Goal: Information Seeking & Learning: Learn about a topic

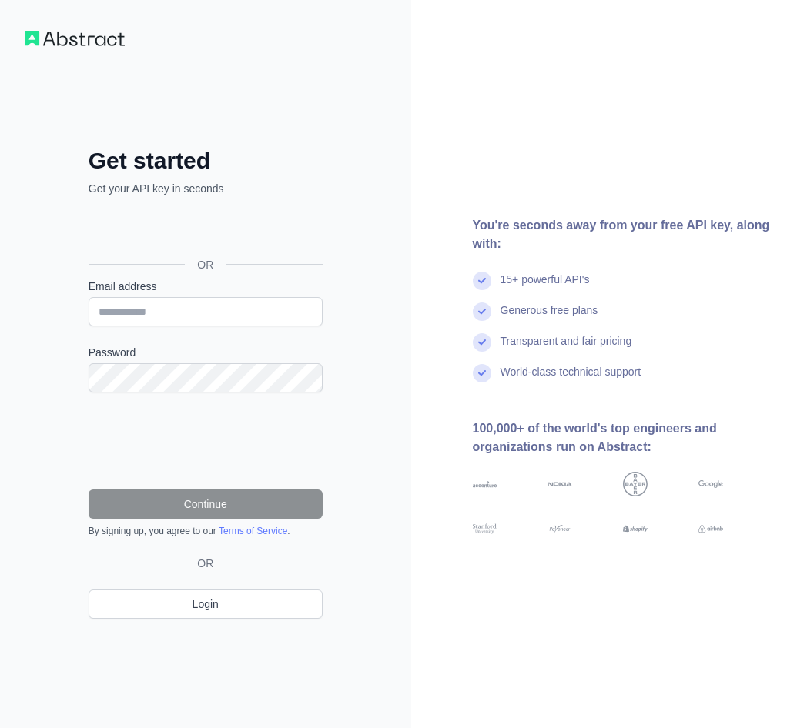
click at [179, 268] on div "OR" at bounding box center [206, 265] width 234 height 28
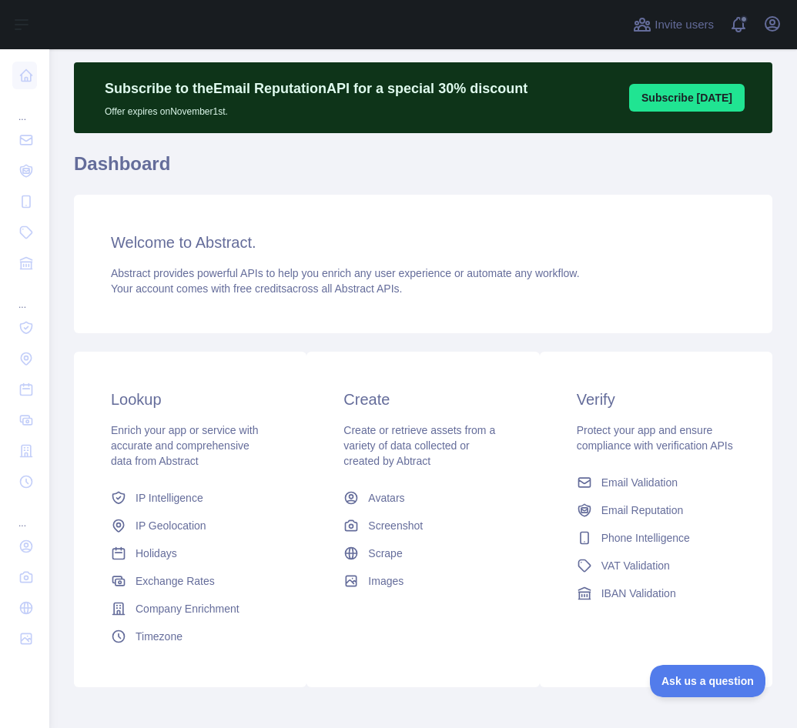
scroll to position [37, 0]
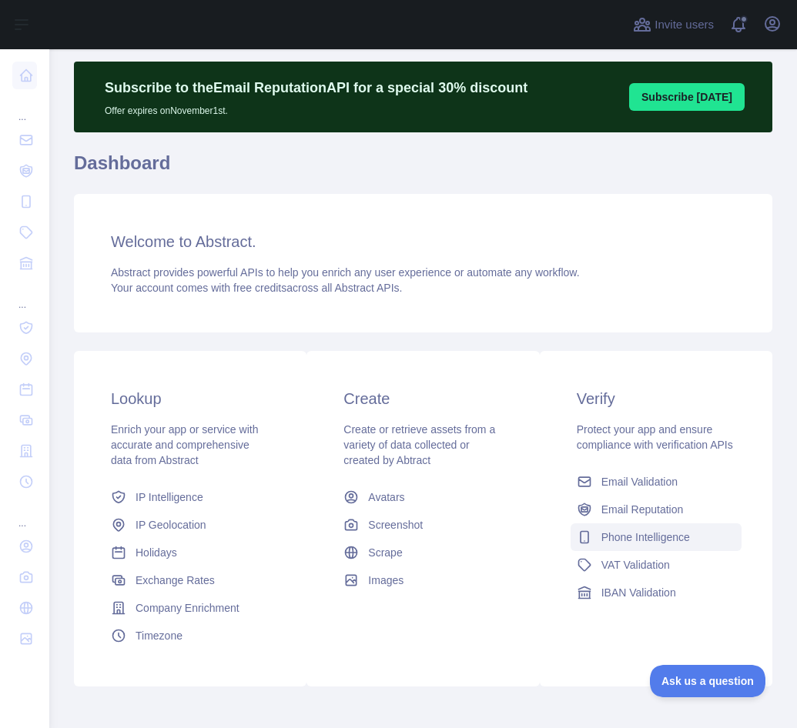
click at [631, 545] on span "Phone Intelligence" at bounding box center [645, 537] width 89 height 15
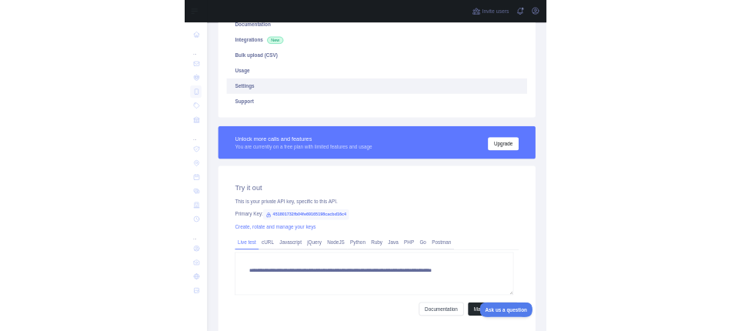
scroll to position [284, 0]
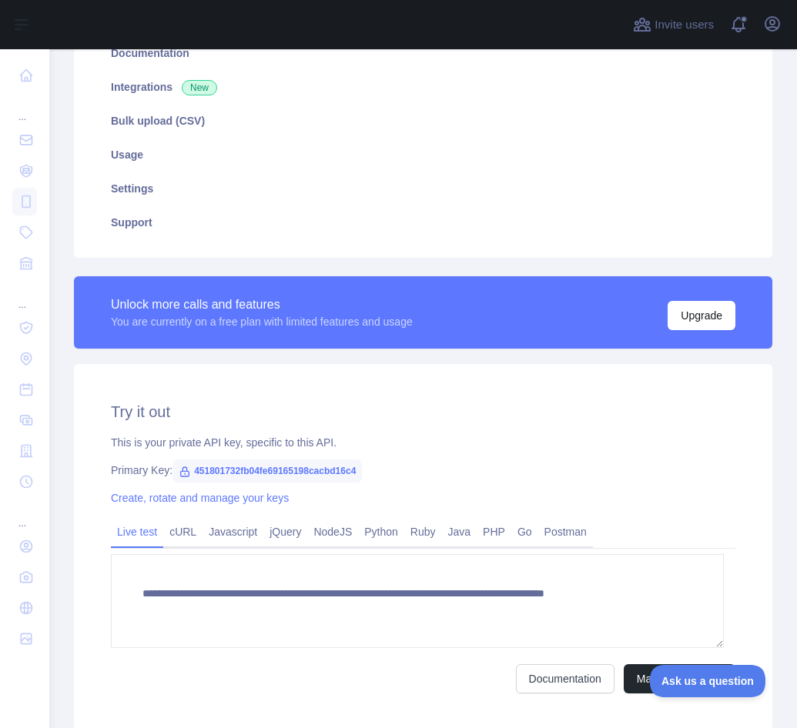
click at [236, 480] on span "451801732fb04fe69165198cacbd16c4" at bounding box center [266, 471] width 189 height 23
drag, startPoint x: 236, startPoint y: 480, endPoint x: 193, endPoint y: 463, distance: 45.6
click at [193, 463] on span "451801732fb04fe69165198cacbd16c4" at bounding box center [266, 471] width 189 height 23
click at [193, 462] on span "451801732fb04fe69165198cacbd16c4" at bounding box center [266, 471] width 189 height 23
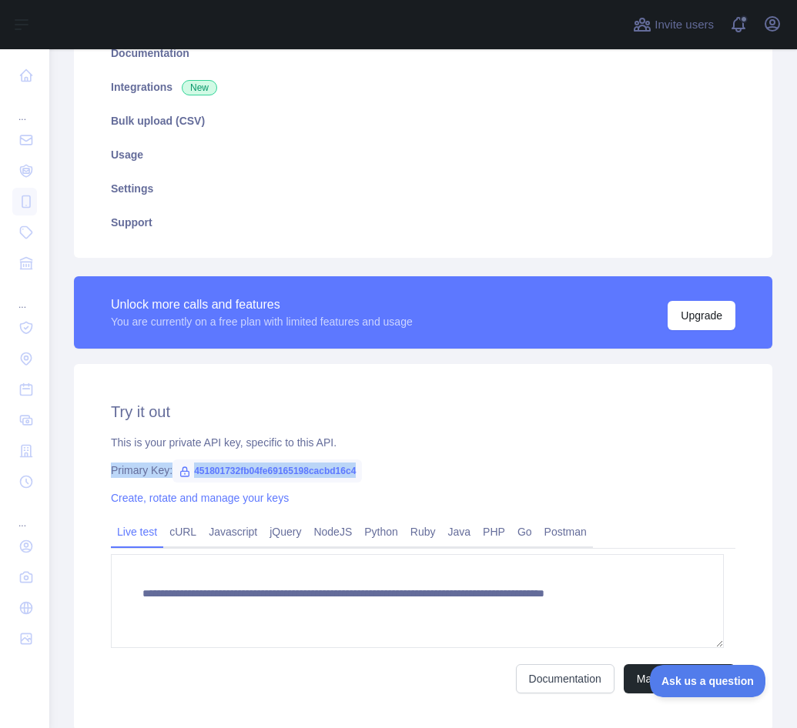
copy div "Primary Key: 451801732fb04fe69165198cacbd16c4"
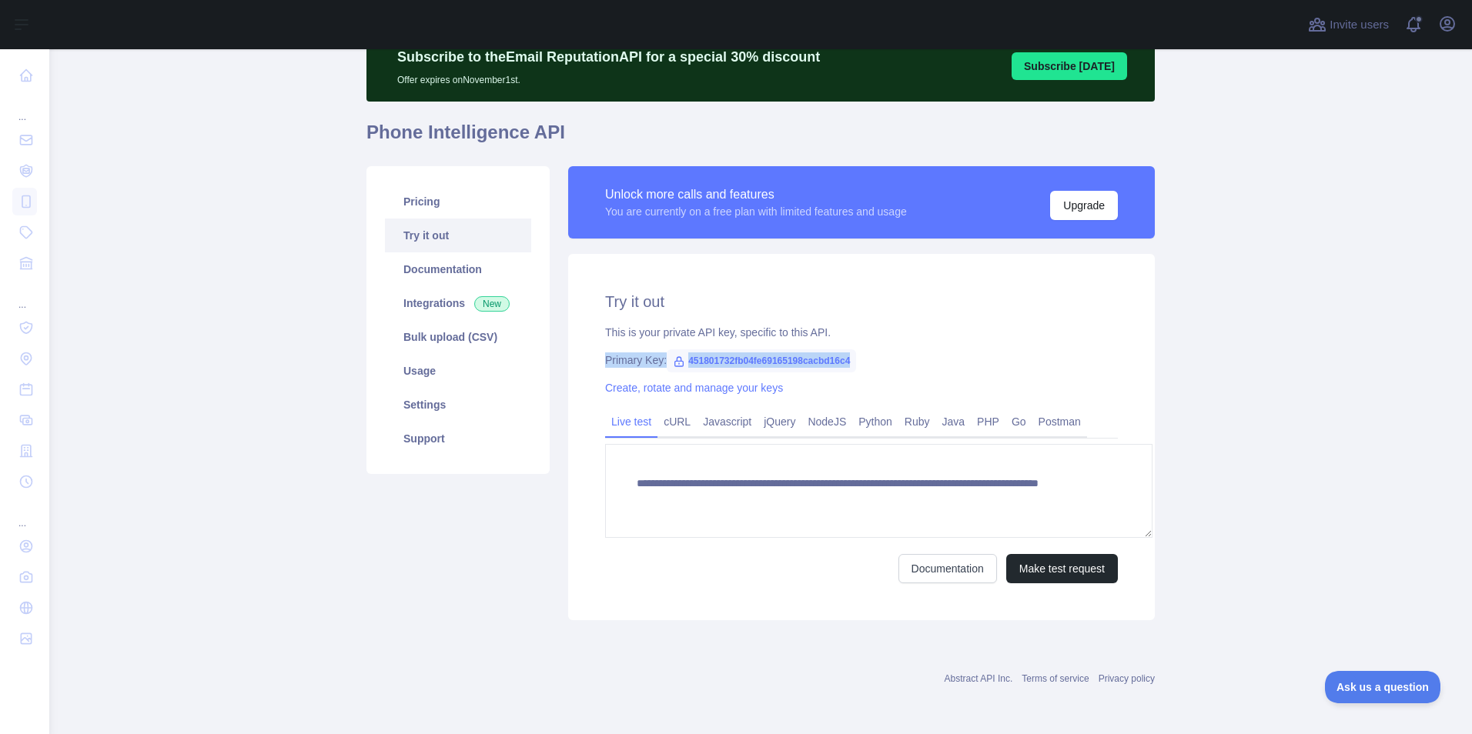
scroll to position [68, 0]
click at [796, 369] on div "**********" at bounding box center [861, 437] width 587 height 366
click at [669, 389] on link "Create, rotate and manage your keys" at bounding box center [694, 388] width 178 height 12
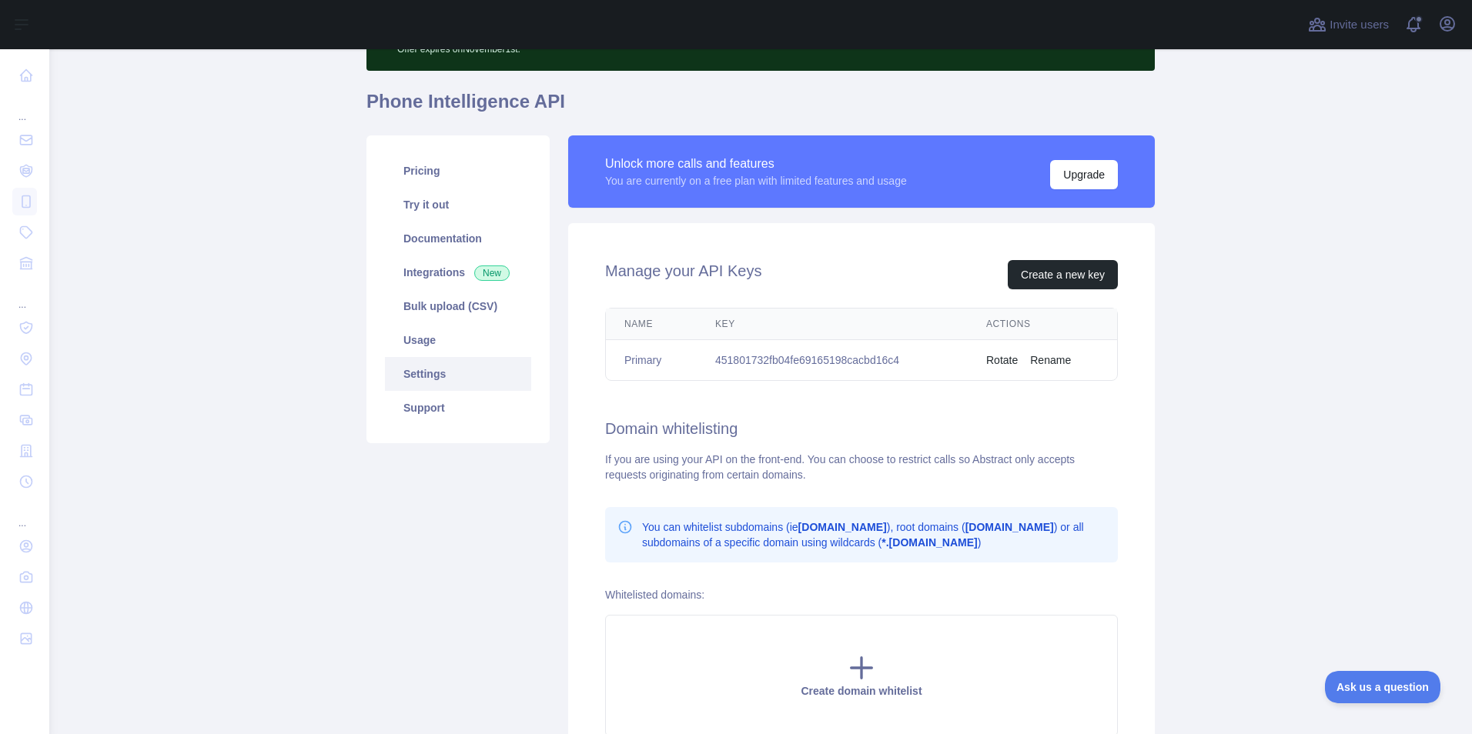
scroll to position [98, 0]
click at [796, 364] on td "451801732fb04fe69165198cacbd16c4" at bounding box center [832, 361] width 271 height 41
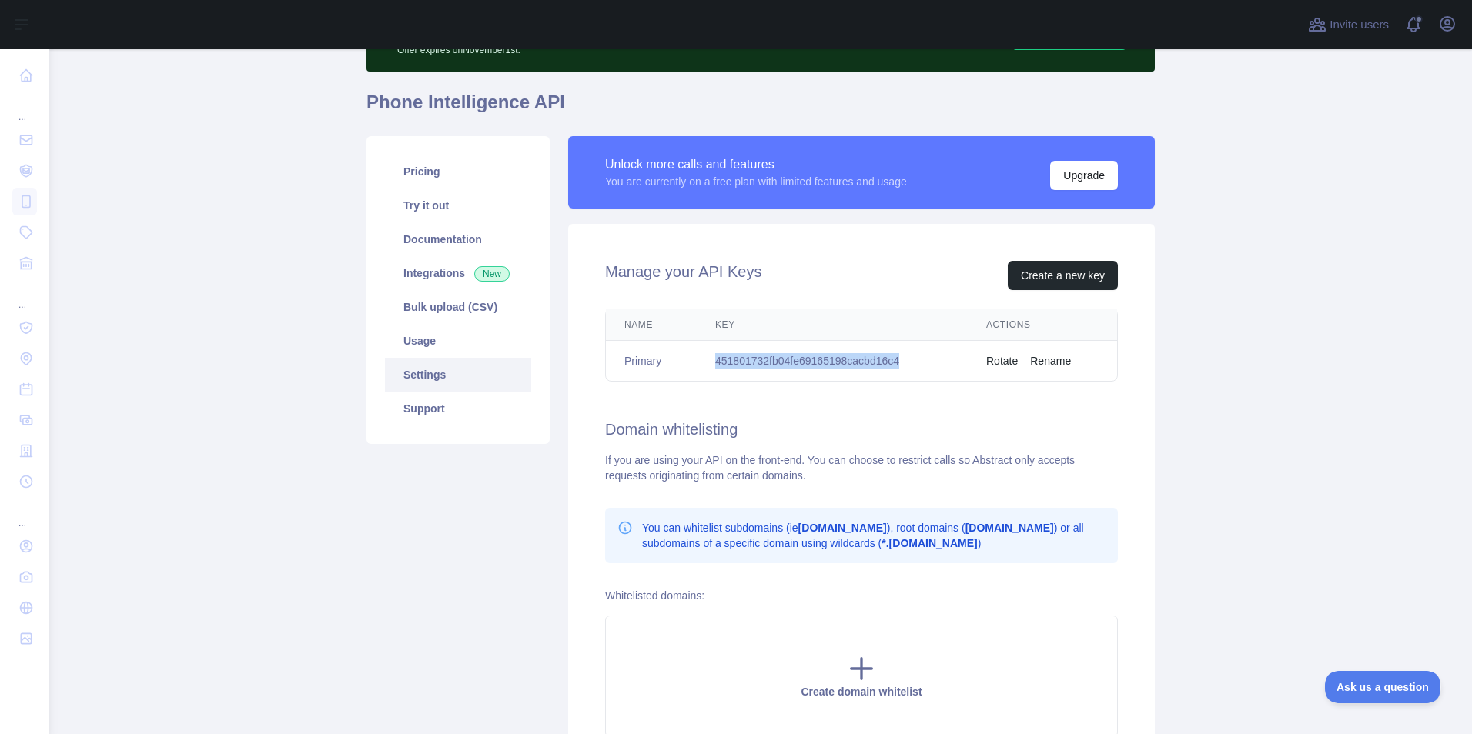
click at [796, 364] on td "451801732fb04fe69165198cacbd16c4" at bounding box center [832, 361] width 271 height 41
copy td "451801732fb04fe69165198cacbd16c4"
click at [724, 303] on div "Name Key Actions Primary 451801732fb04fe69165198cacbd16c4 Rotate Rename" at bounding box center [861, 345] width 562 height 85
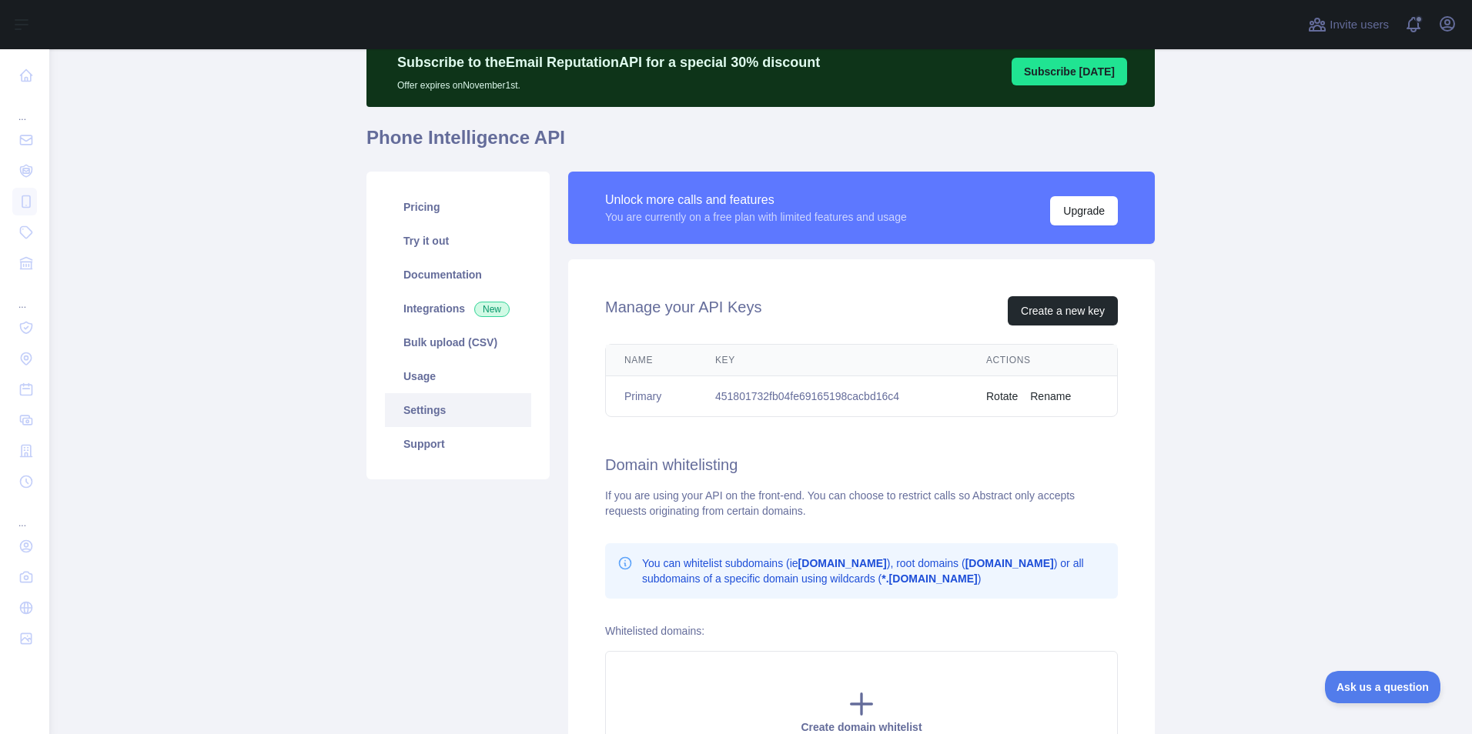
scroll to position [63, 0]
click at [796, 397] on button "Rotate" at bounding box center [1002, 395] width 32 height 15
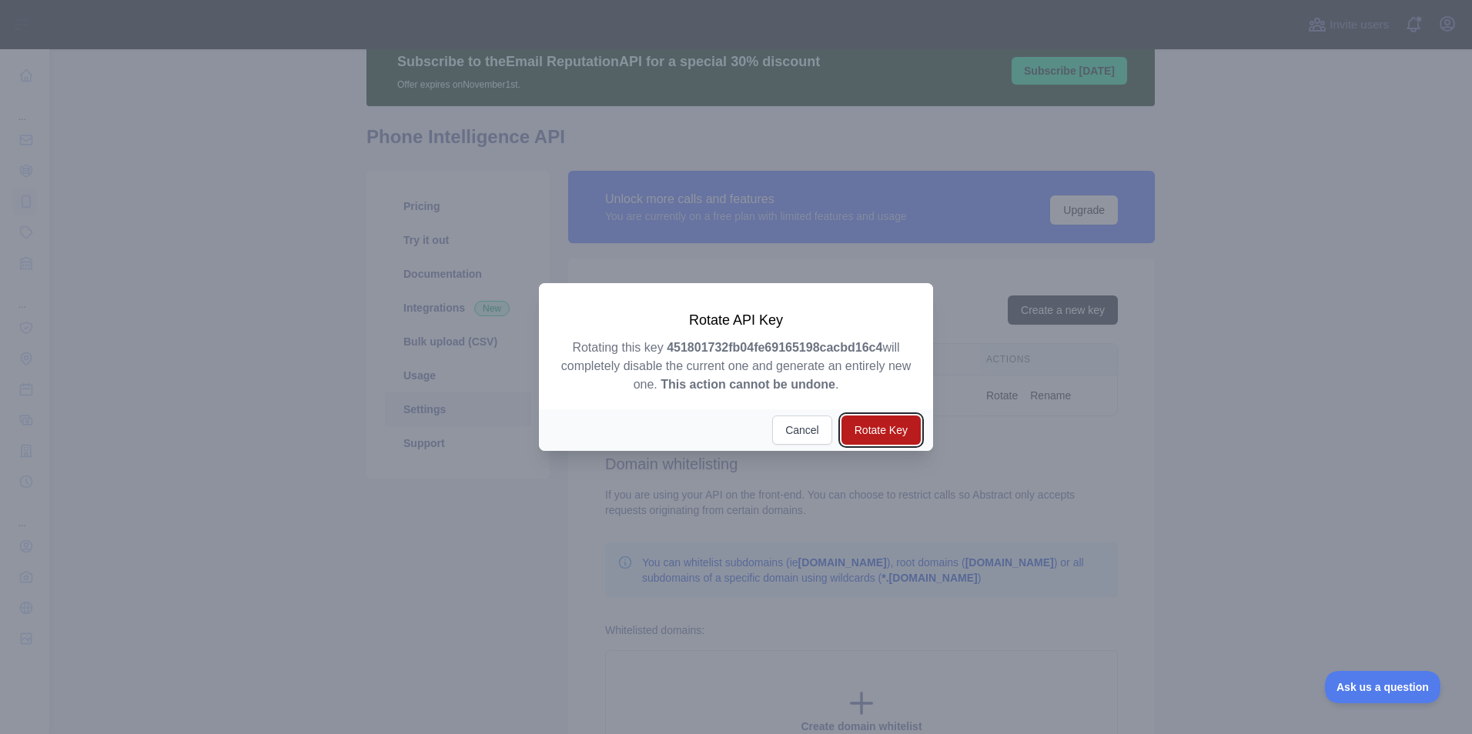
click at [796, 429] on button "Rotate Key" at bounding box center [880, 430] width 79 height 29
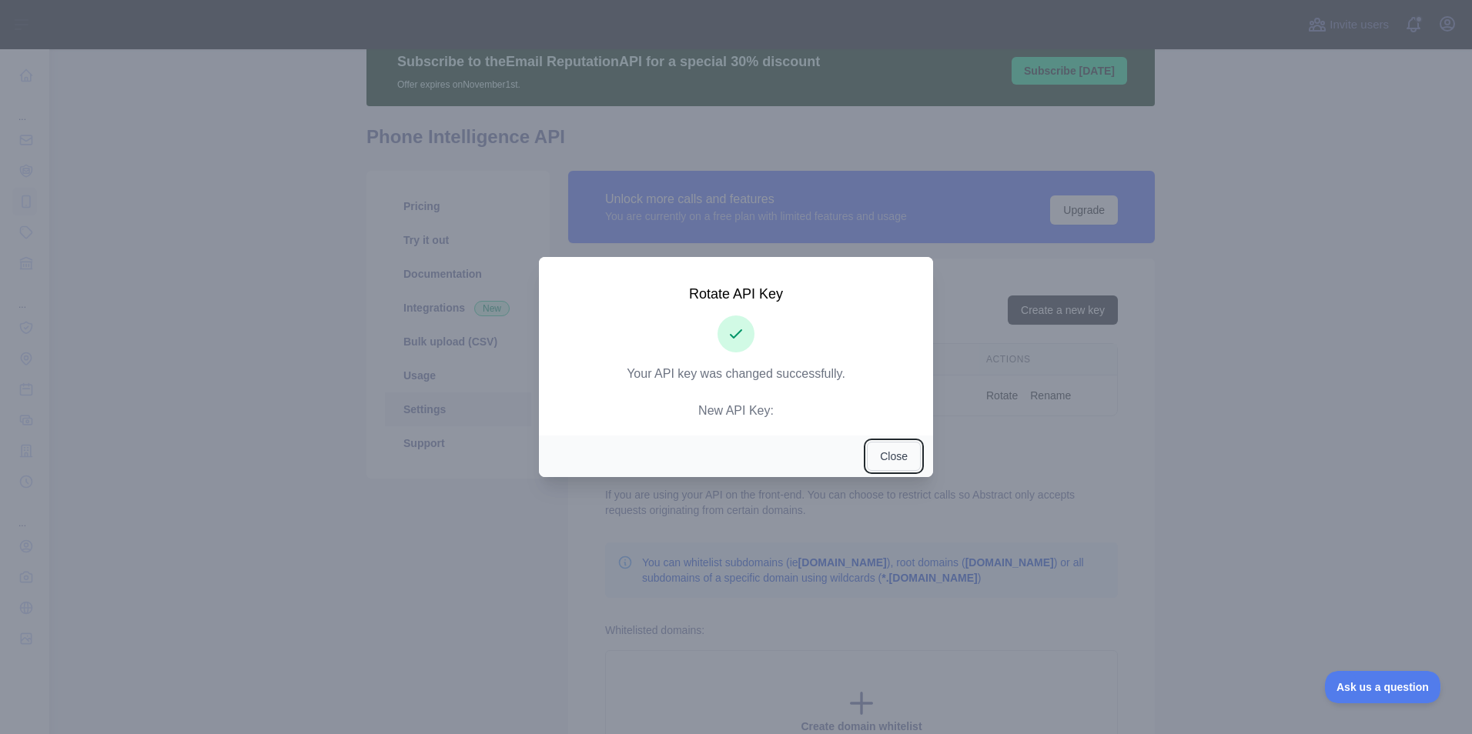
click at [796, 466] on button "Close" at bounding box center [894, 456] width 54 height 29
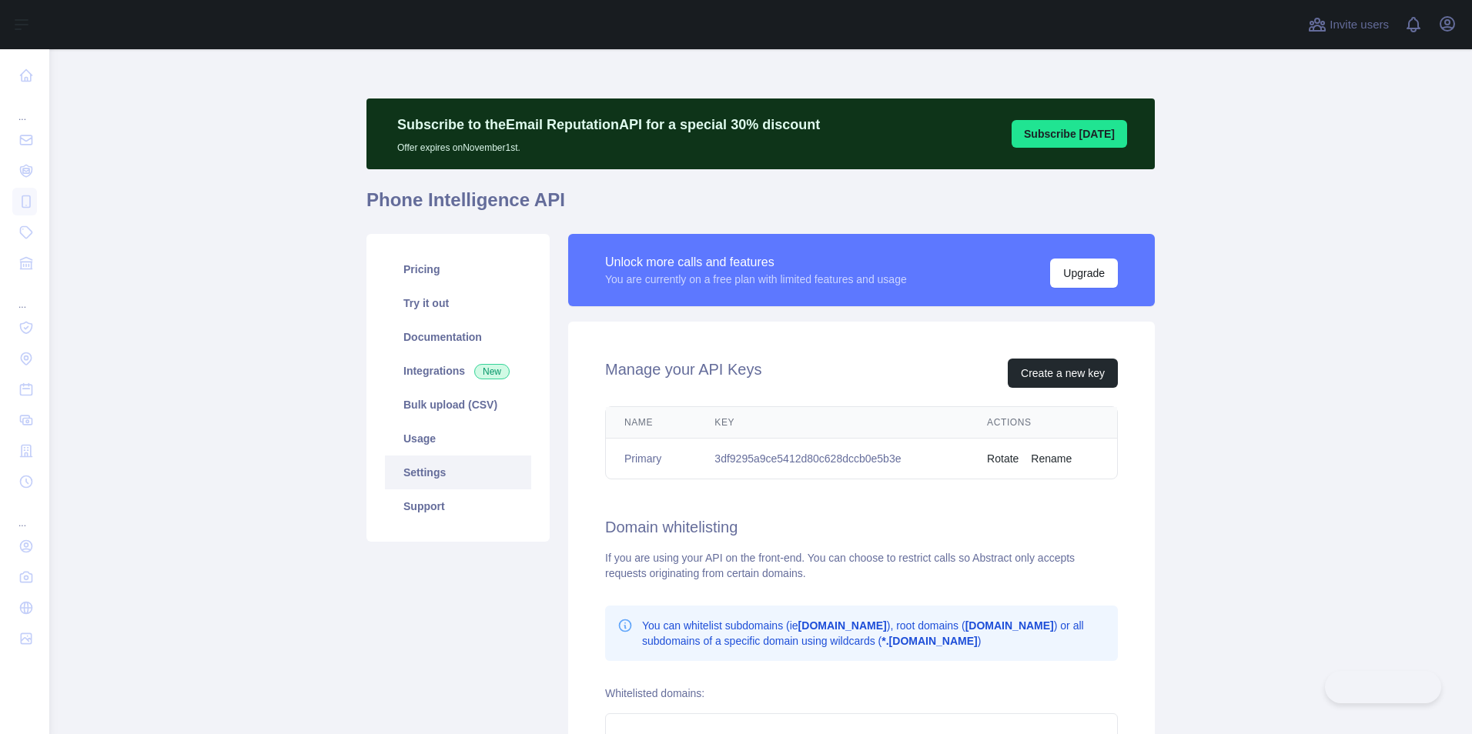
click at [841, 463] on td "3df9295a9ce5412d80c628dccb0e5b3e" at bounding box center [832, 459] width 272 height 41
copy td "3df9295a9ce5412d80c628dccb0e5b3e"
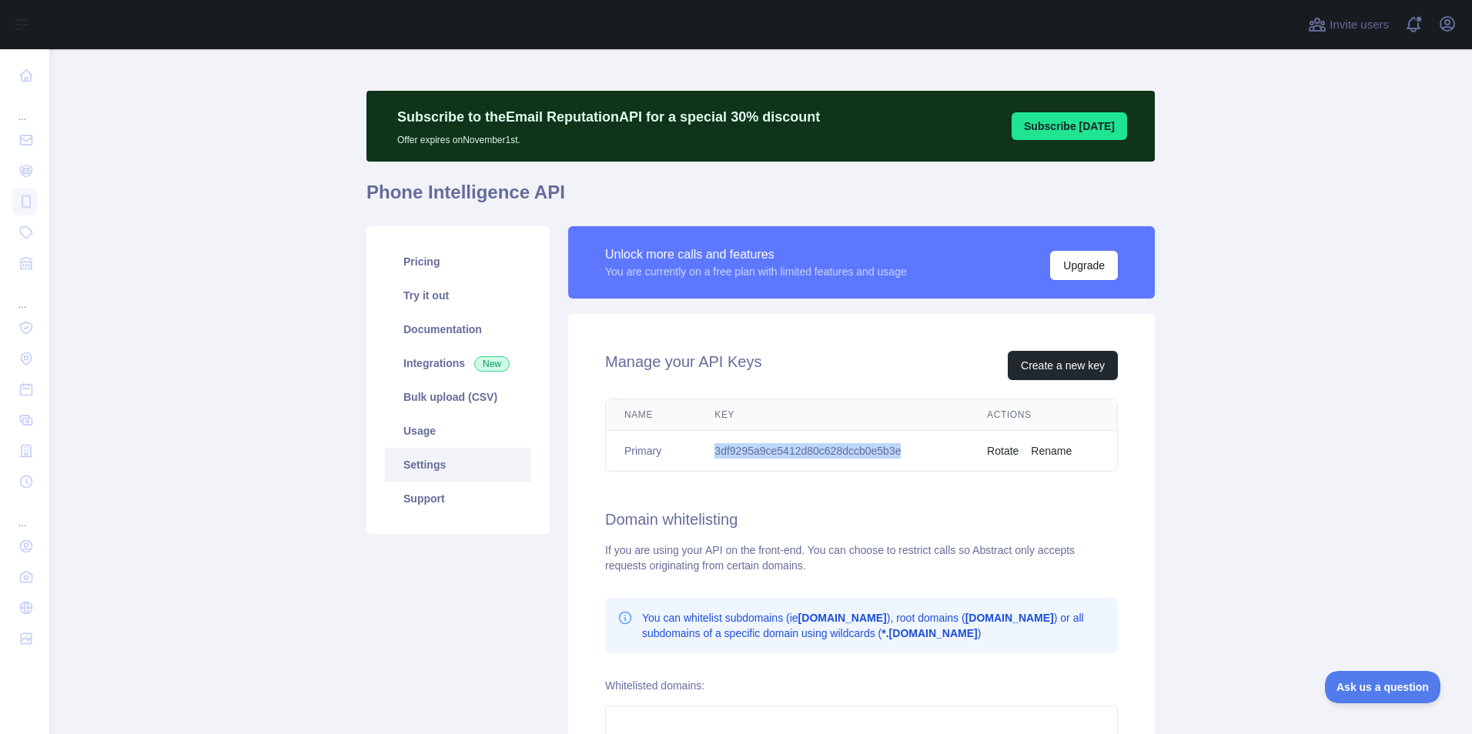
scroll to position [17, 0]
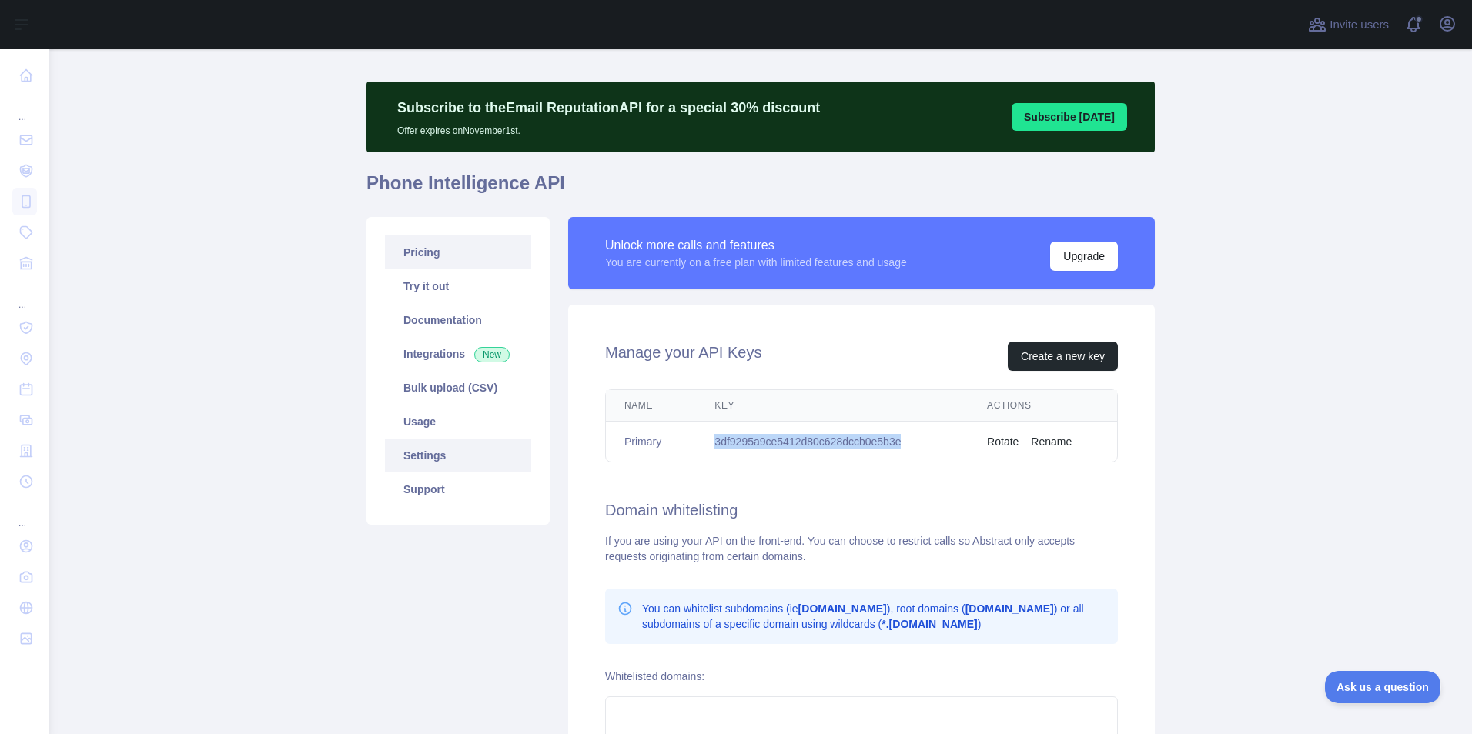
click at [443, 255] on link "Pricing" at bounding box center [458, 253] width 146 height 34
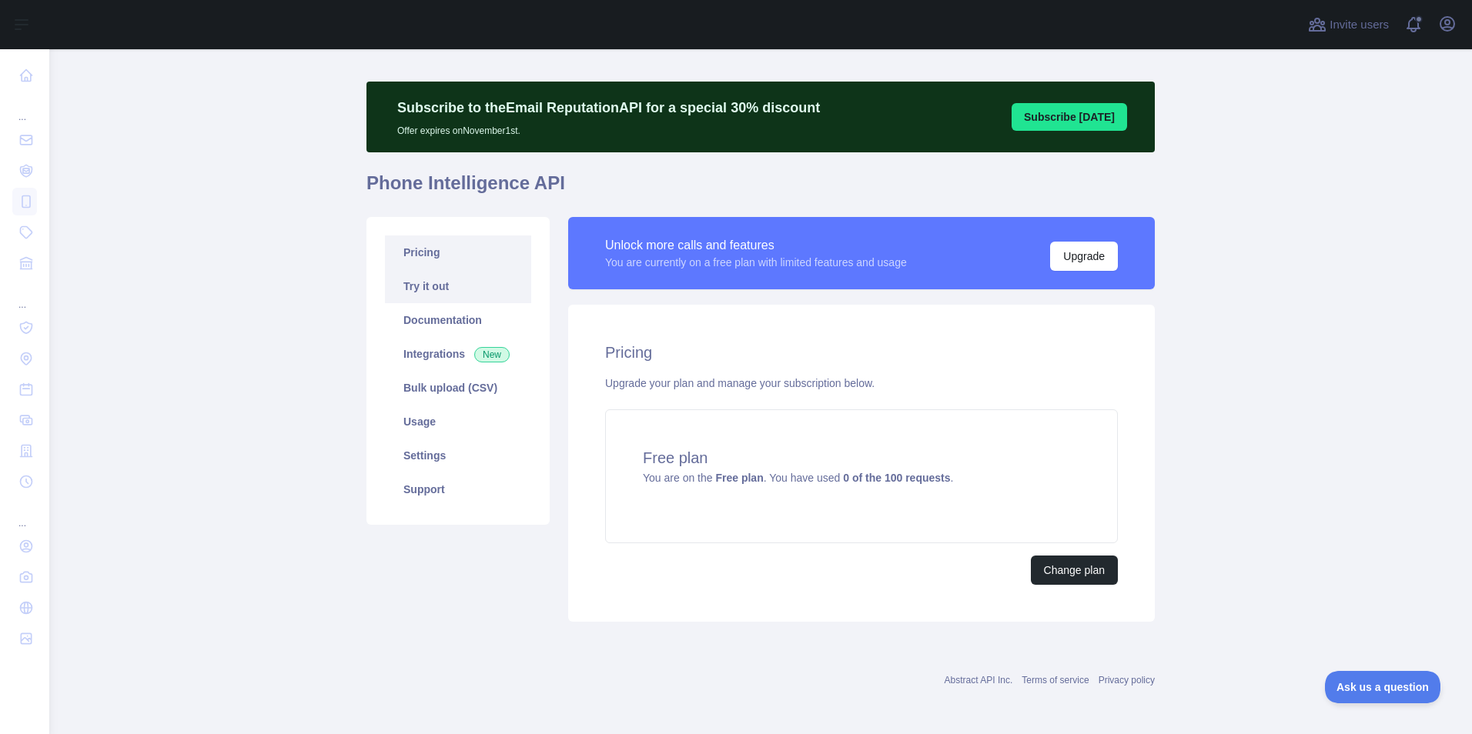
click at [427, 293] on link "Try it out" at bounding box center [458, 286] width 146 height 34
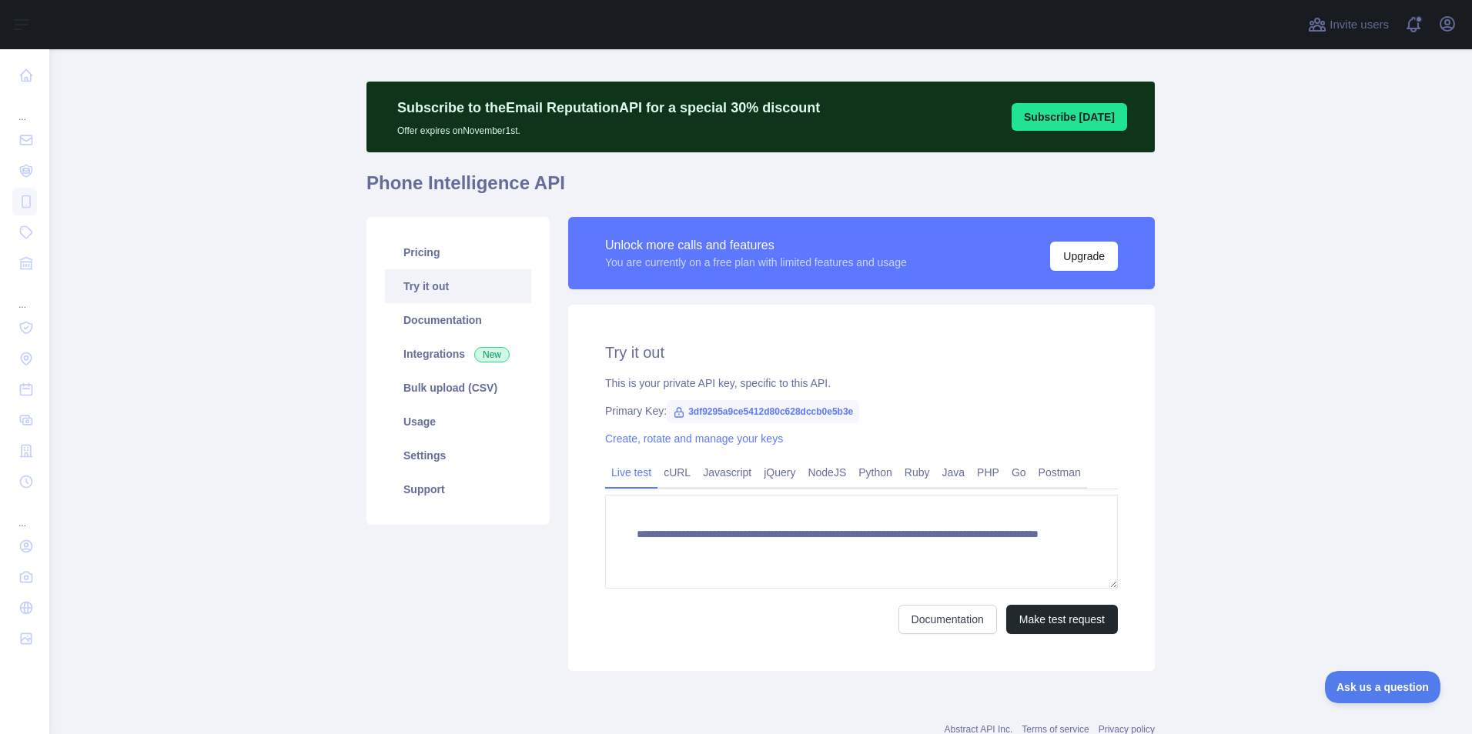
click at [726, 415] on span "3df9295a9ce5412d80c628dccb0e5b3e" at bounding box center [763, 411] width 192 height 23
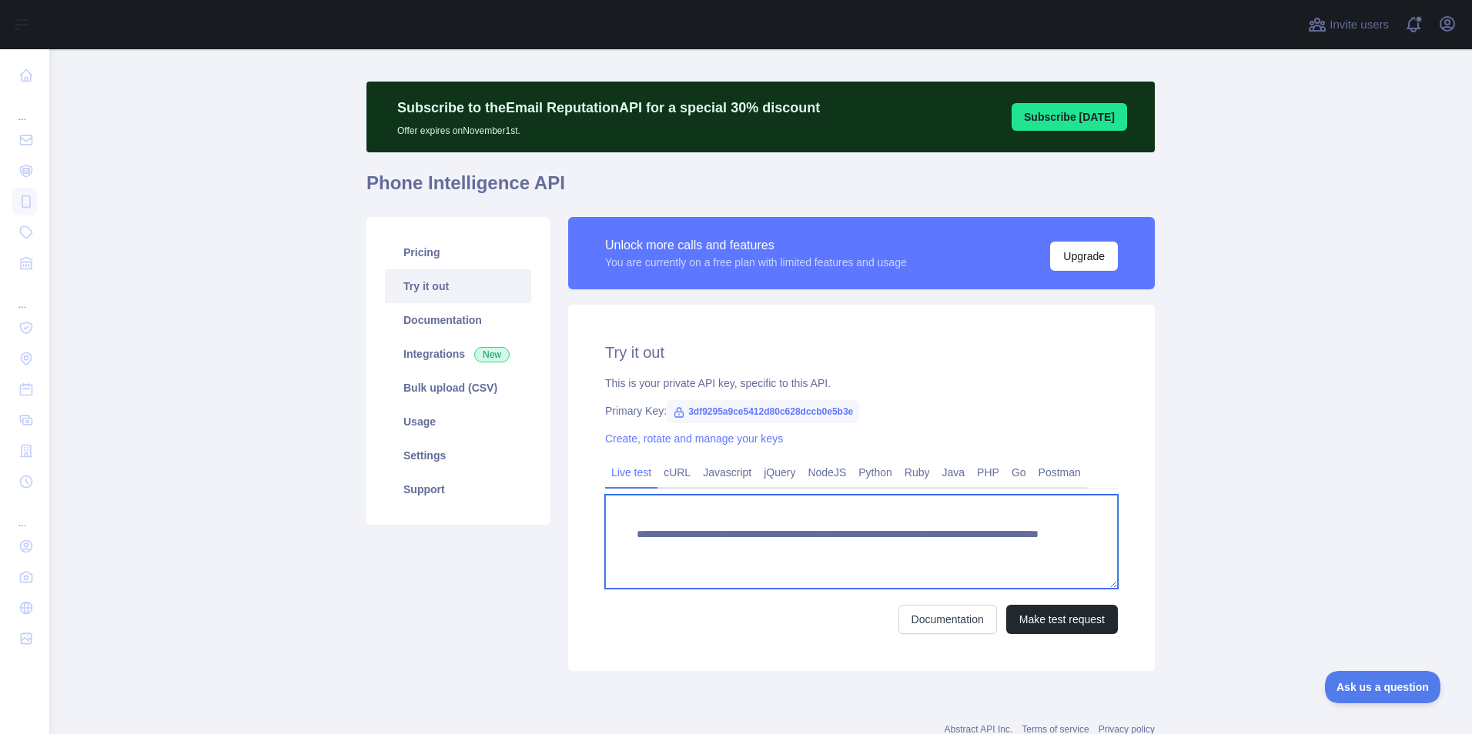
drag, startPoint x: 726, startPoint y: 415, endPoint x: 747, endPoint y: 525, distance: 112.2
click at [747, 525] on textarea "**********" at bounding box center [861, 542] width 513 height 94
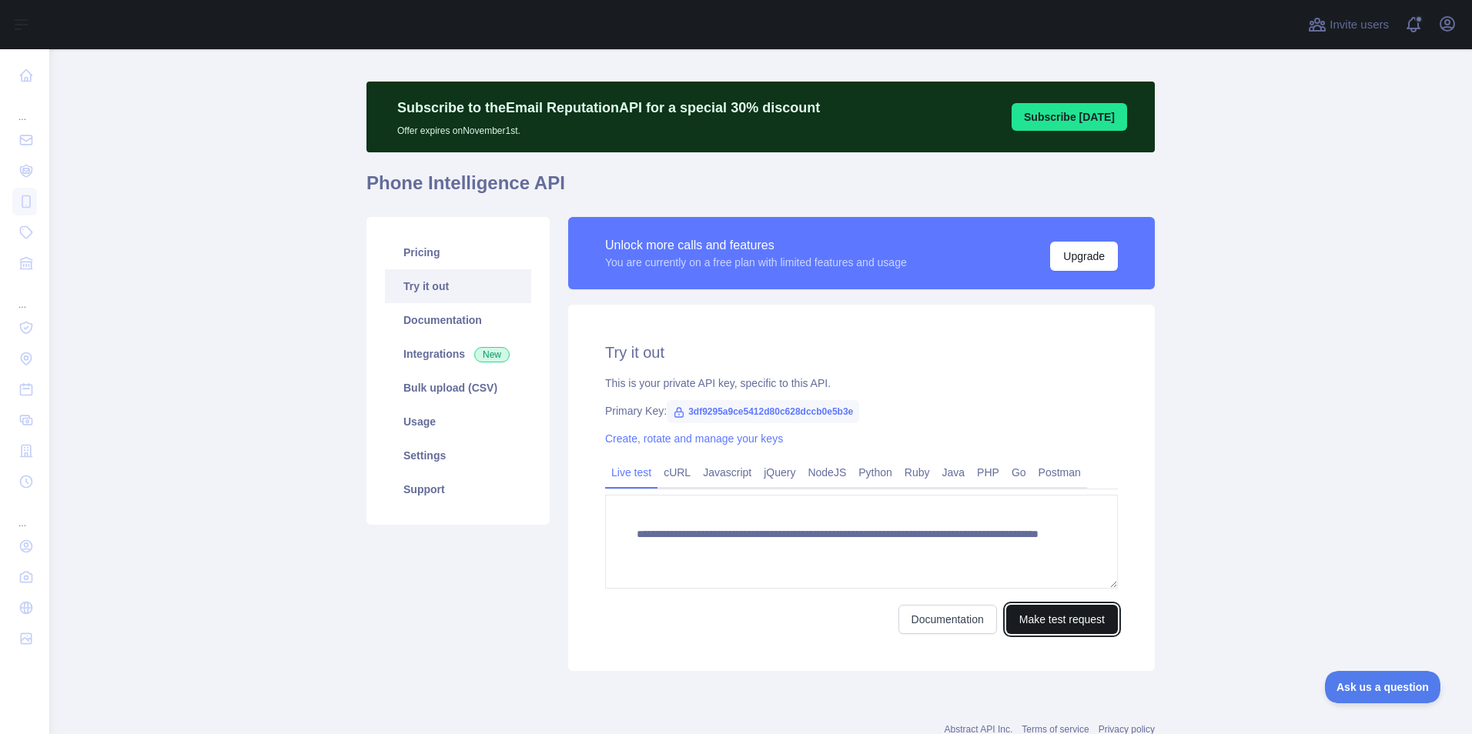
click at [1028, 620] on button "Make test request" at bounding box center [1062, 619] width 112 height 29
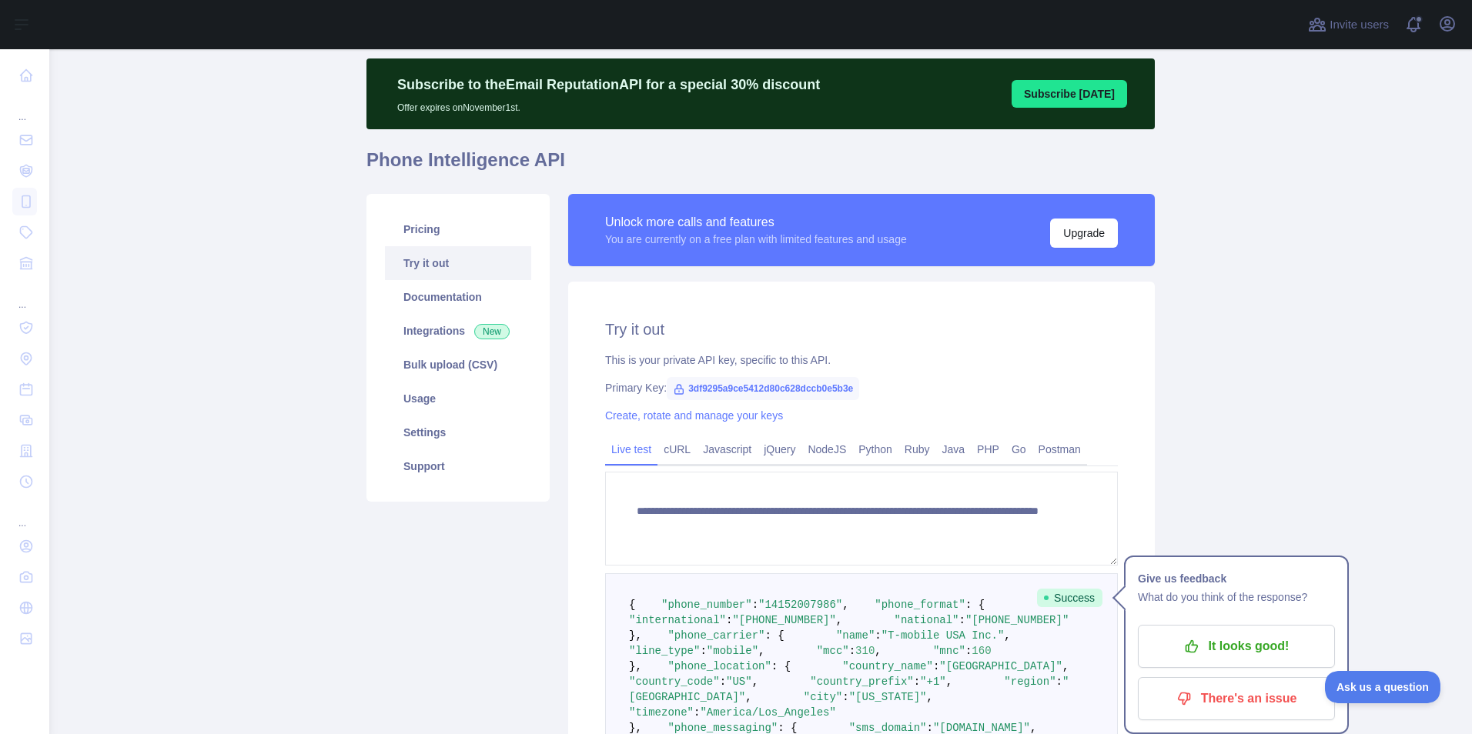
scroll to position [39, 0]
click at [448, 311] on link "Documentation" at bounding box center [458, 298] width 146 height 34
click at [418, 364] on link "Bulk upload (CSV)" at bounding box center [458, 366] width 146 height 34
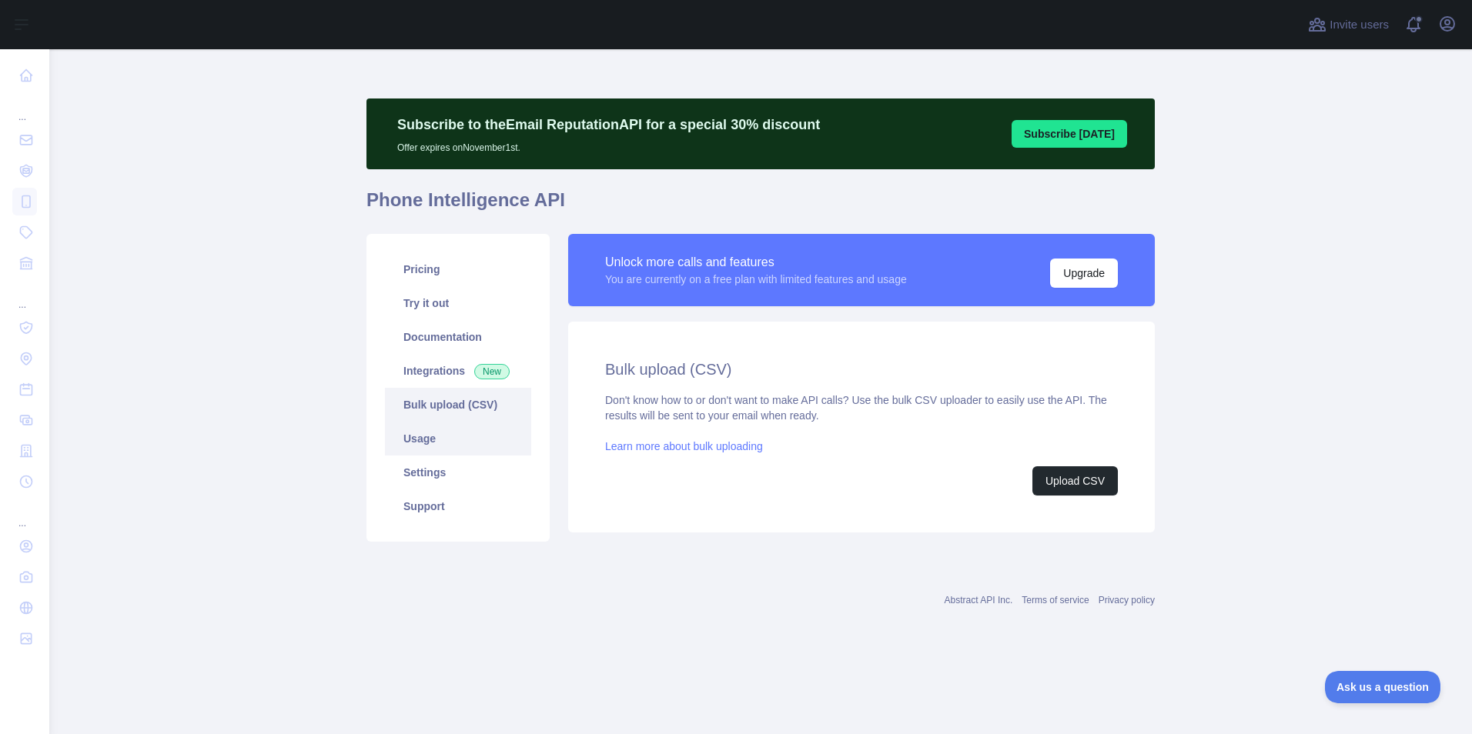
click at [451, 434] on link "Usage" at bounding box center [458, 439] width 146 height 34
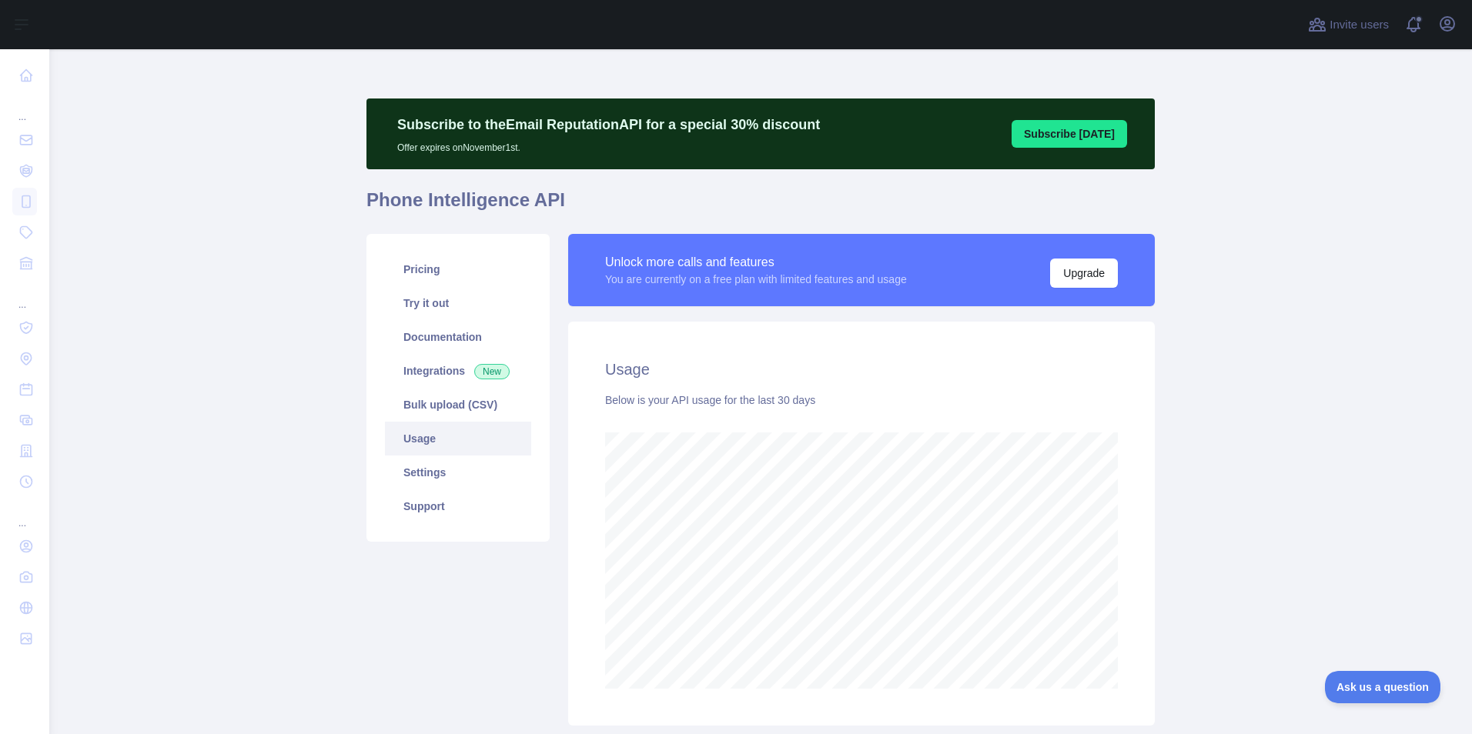
scroll to position [685, 1411]
click at [447, 460] on link "Settings" at bounding box center [458, 473] width 146 height 34
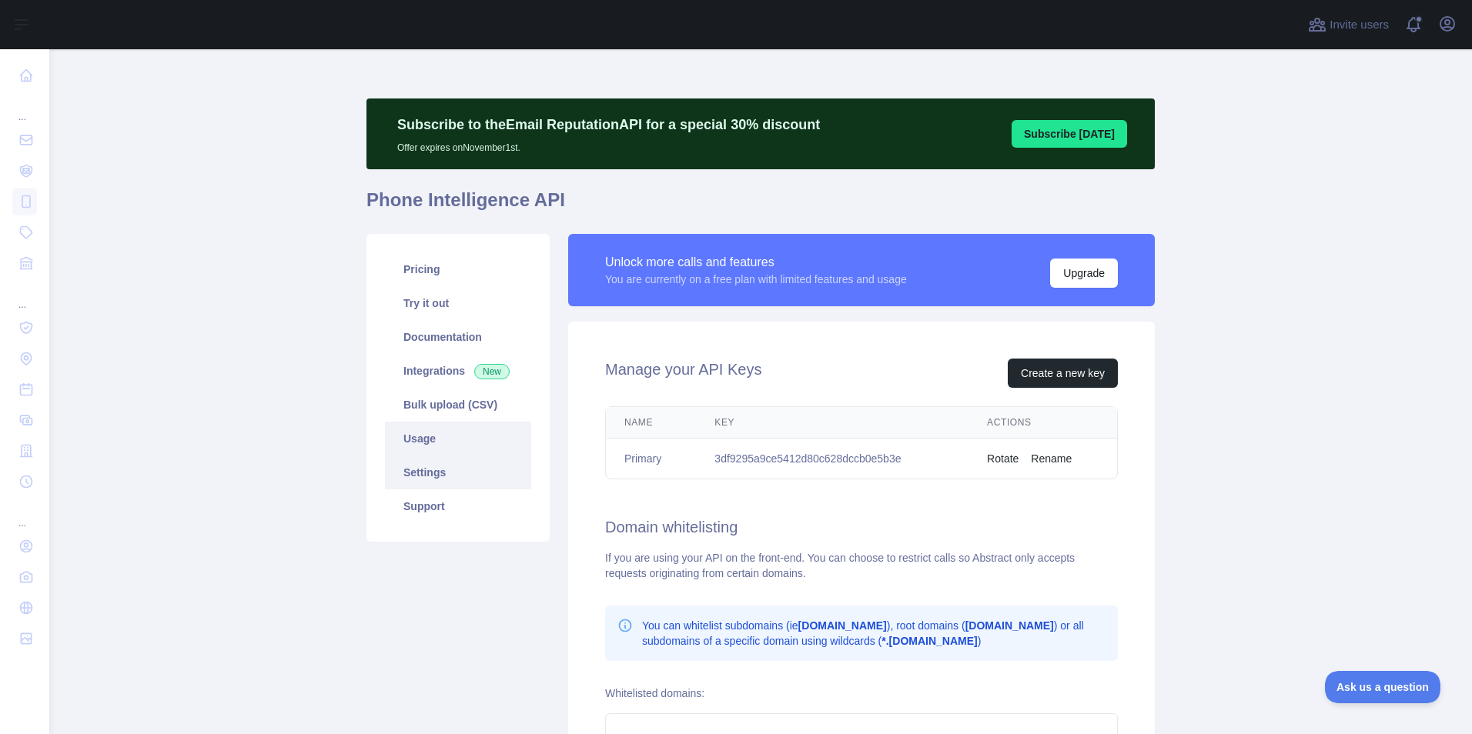
click at [443, 443] on link "Usage" at bounding box center [458, 439] width 146 height 34
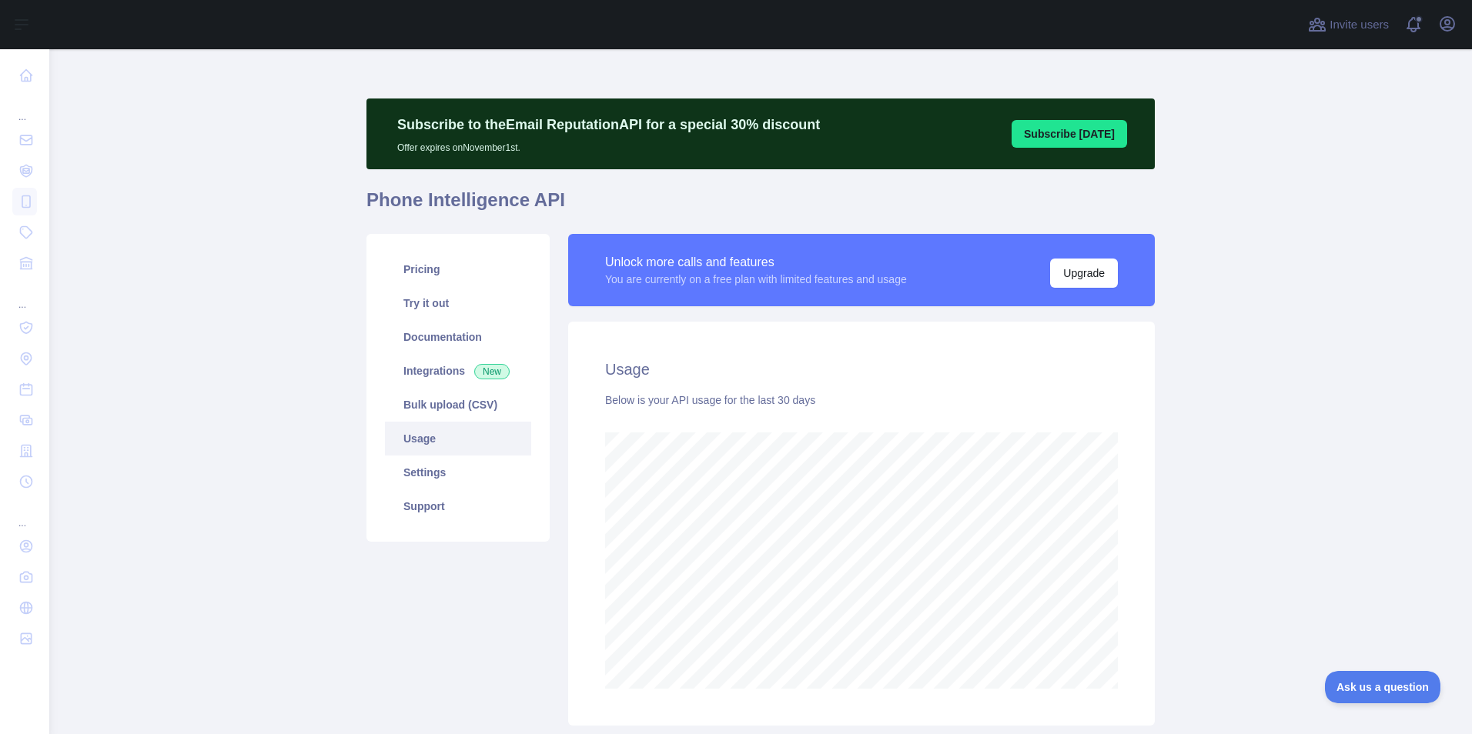
scroll to position [685, 1411]
click at [435, 420] on link "Bulk upload (CSV)" at bounding box center [458, 405] width 146 height 34
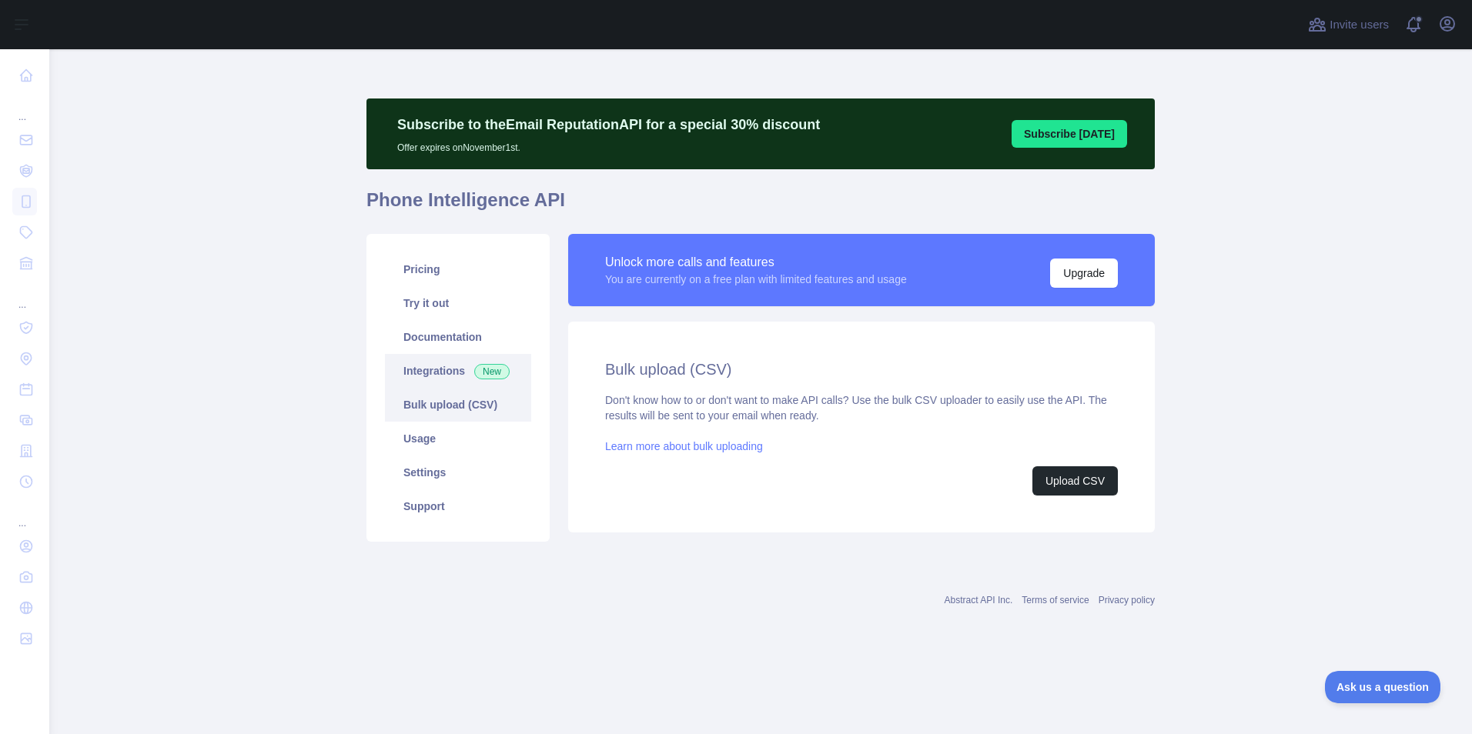
click at [429, 377] on link "Integrations New" at bounding box center [458, 371] width 146 height 34
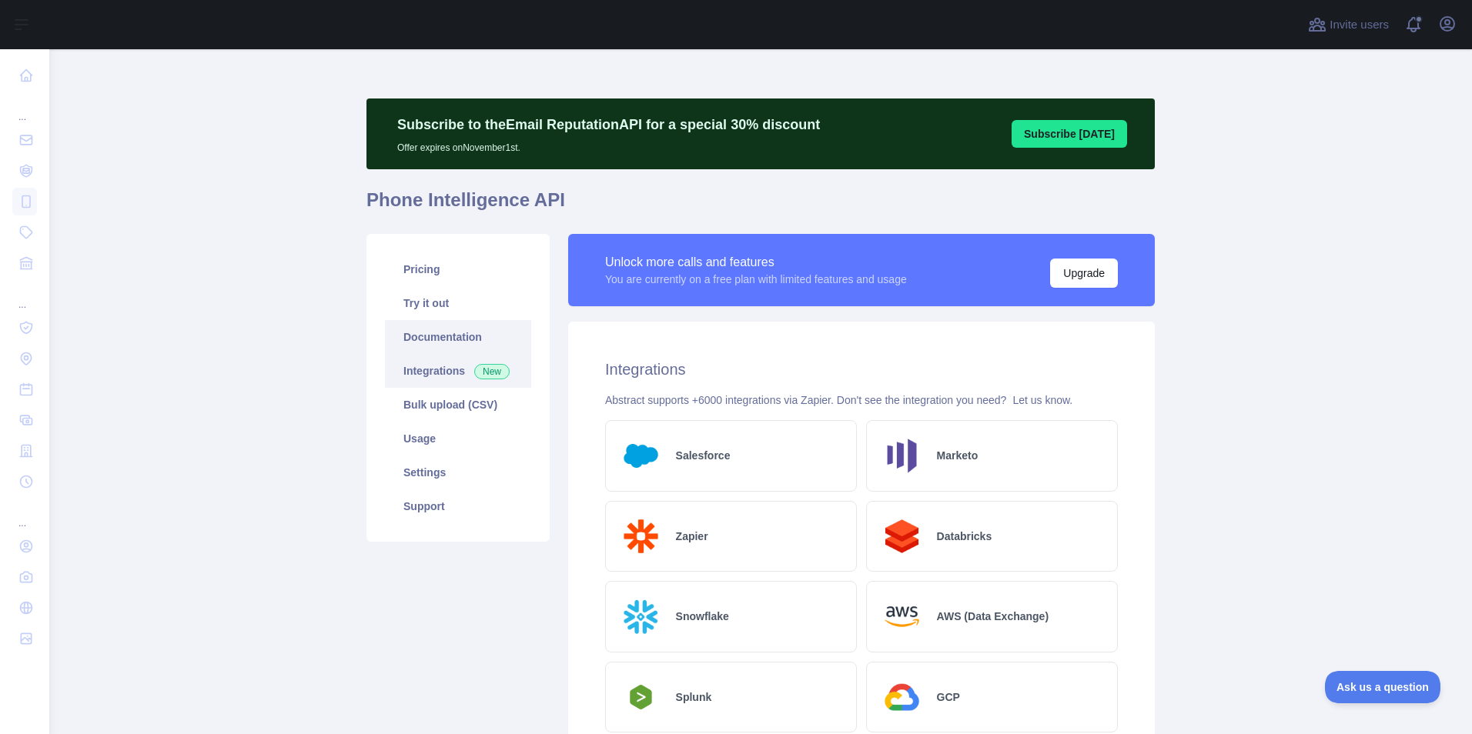
click at [436, 342] on link "Documentation" at bounding box center [458, 337] width 146 height 34
